Goal: Task Accomplishment & Management: Use online tool/utility

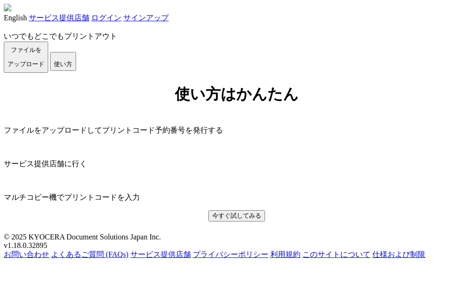
click at [44, 68] on span "ファイルを ​​アップロード" at bounding box center [26, 56] width 37 height 21
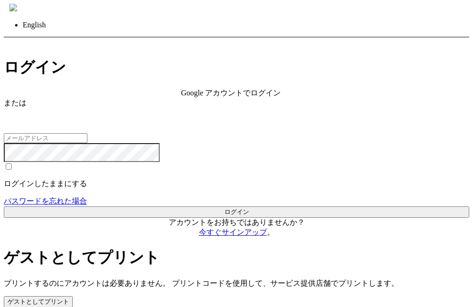
click at [73, 296] on button "ゲストとしてプリント" at bounding box center [38, 301] width 69 height 11
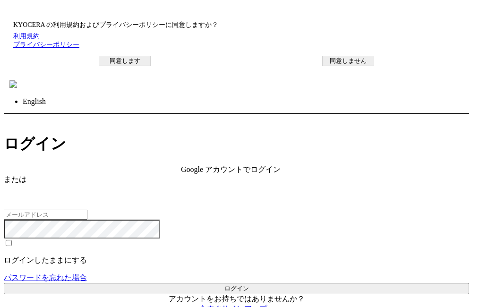
click at [151, 66] on button "同意します" at bounding box center [125, 61] width 52 height 10
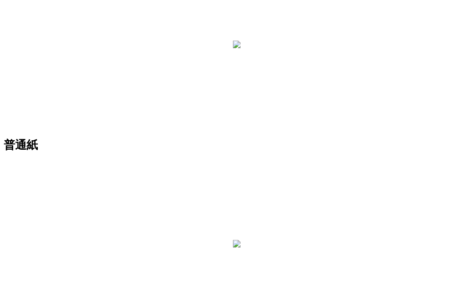
scroll to position [236, 0]
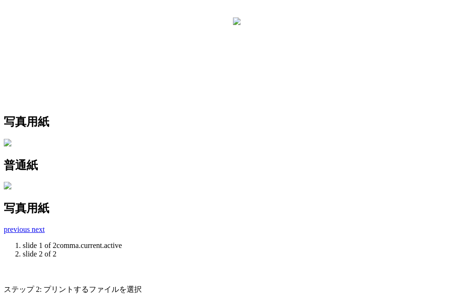
scroll to position [364, 0]
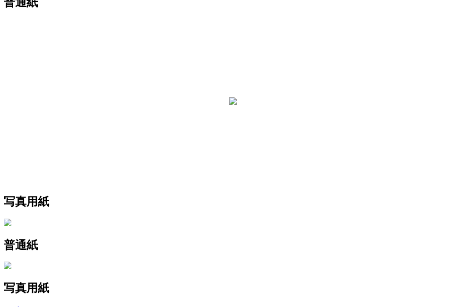
scroll to position [0, 0]
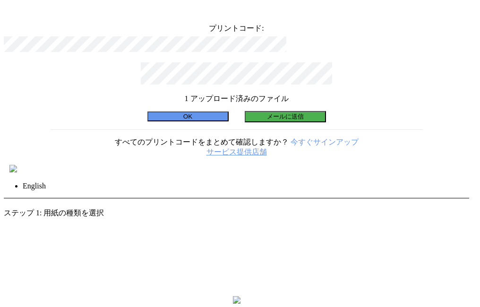
click at [190, 121] on button "OK" at bounding box center [187, 117] width 81 height 10
